Goal: Submit feedback/report problem

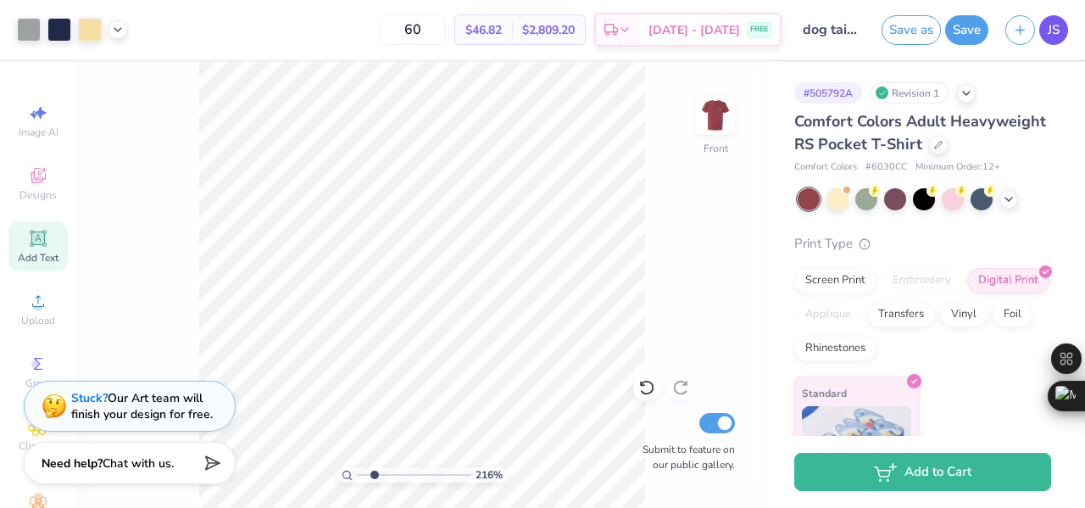
click at [1052, 29] on span "JS" at bounding box center [1054, 30] width 12 height 20
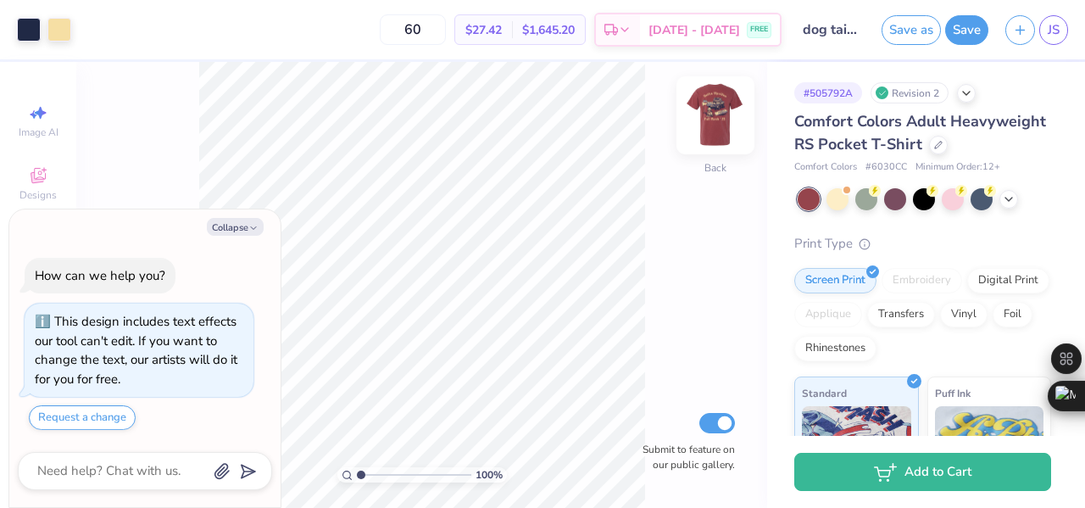
click at [713, 123] on img at bounding box center [716, 115] width 68 height 68
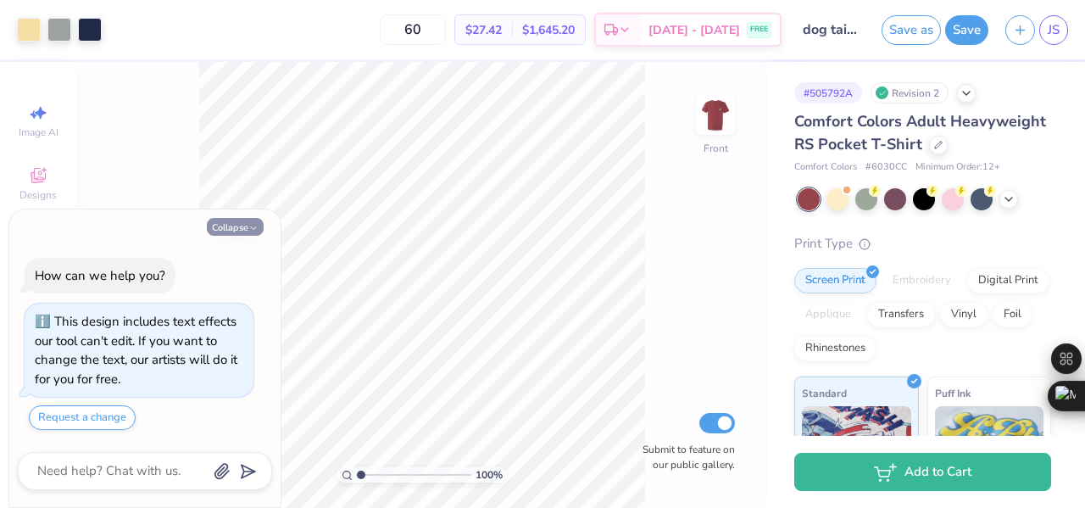
click at [233, 229] on button "Collapse" at bounding box center [235, 227] width 57 height 18
type textarea "x"
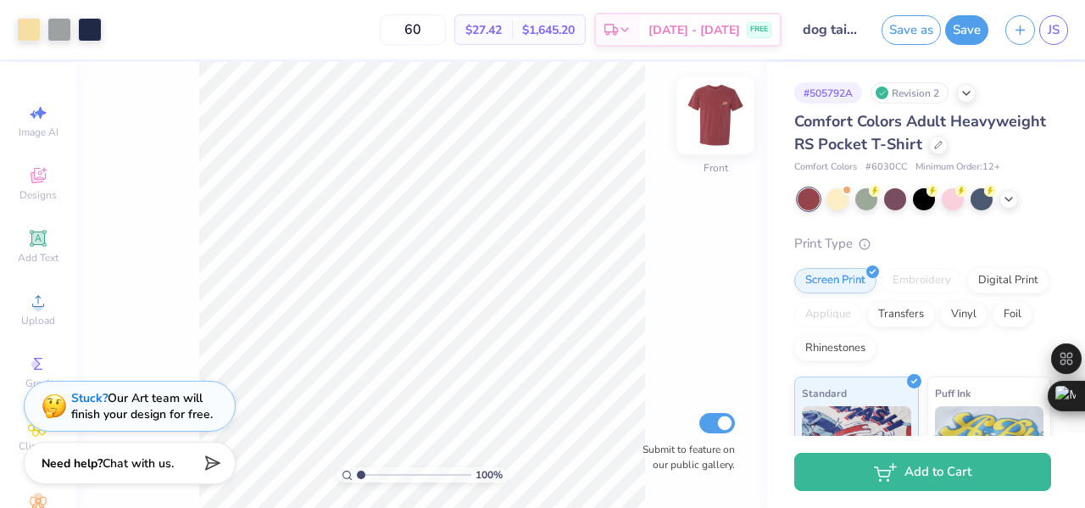
click at [729, 126] on img at bounding box center [716, 115] width 68 height 68
